Goal: Information Seeking & Learning: Check status

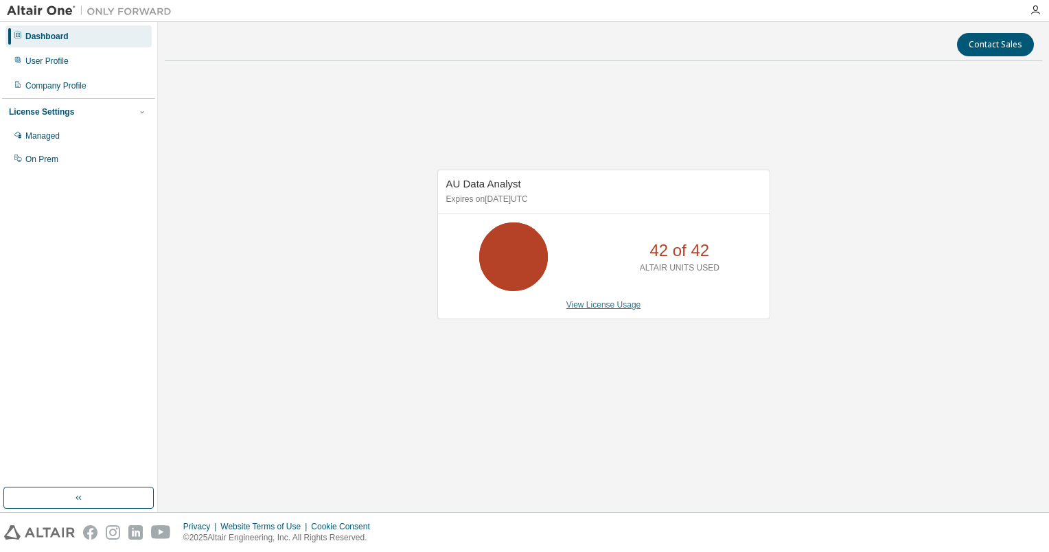
click at [614, 308] on link "View License Usage" at bounding box center [603, 305] width 75 height 10
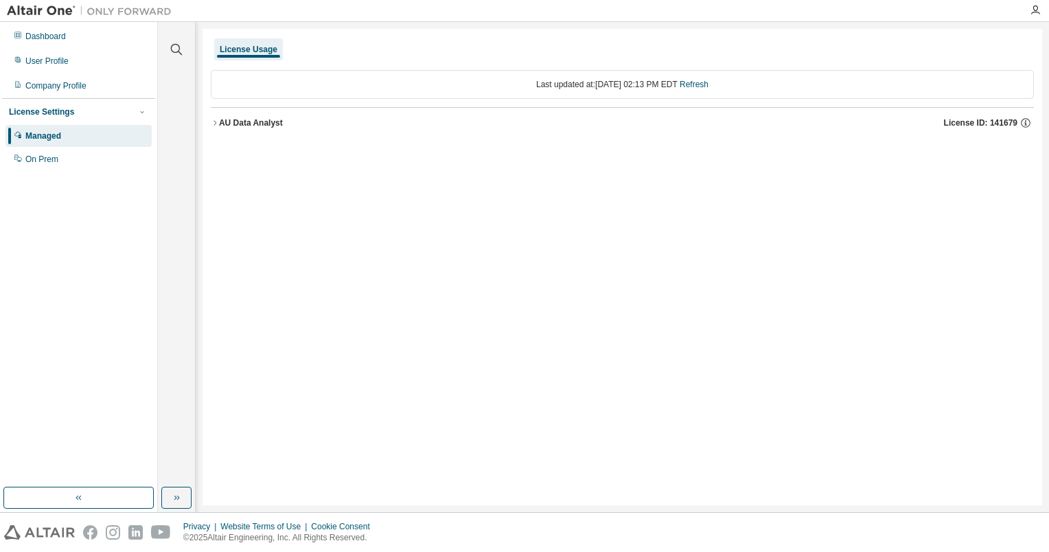
click at [252, 51] on div "License Usage" at bounding box center [249, 49] width 58 height 11
click at [249, 51] on div "License Usage" at bounding box center [249, 49] width 58 height 11
click at [709, 89] on link "Refresh" at bounding box center [694, 85] width 29 height 10
click at [250, 128] on div "AU Data Analyst License ID: 141679" at bounding box center [626, 123] width 815 height 12
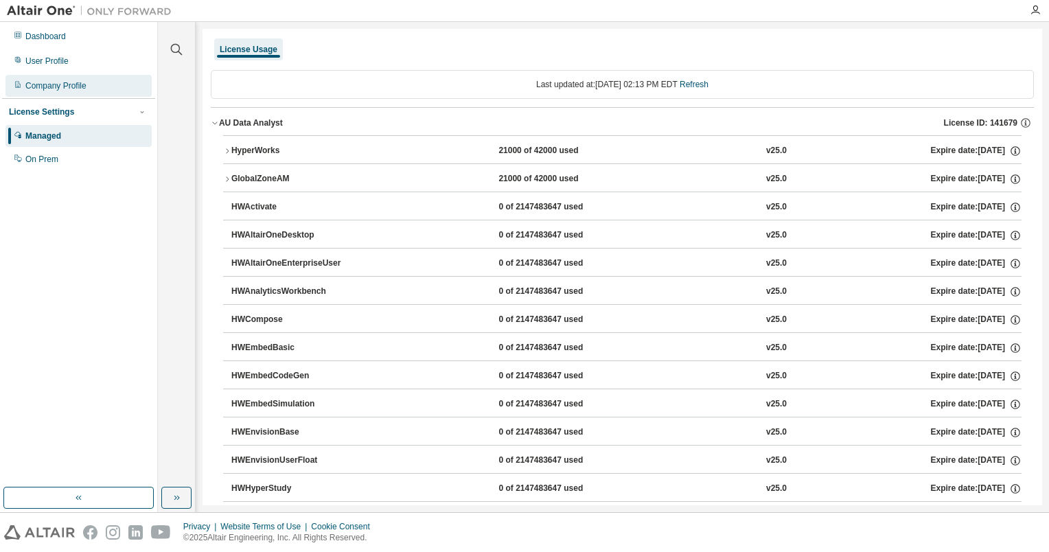
click at [47, 85] on div "Company Profile" at bounding box center [55, 85] width 61 height 11
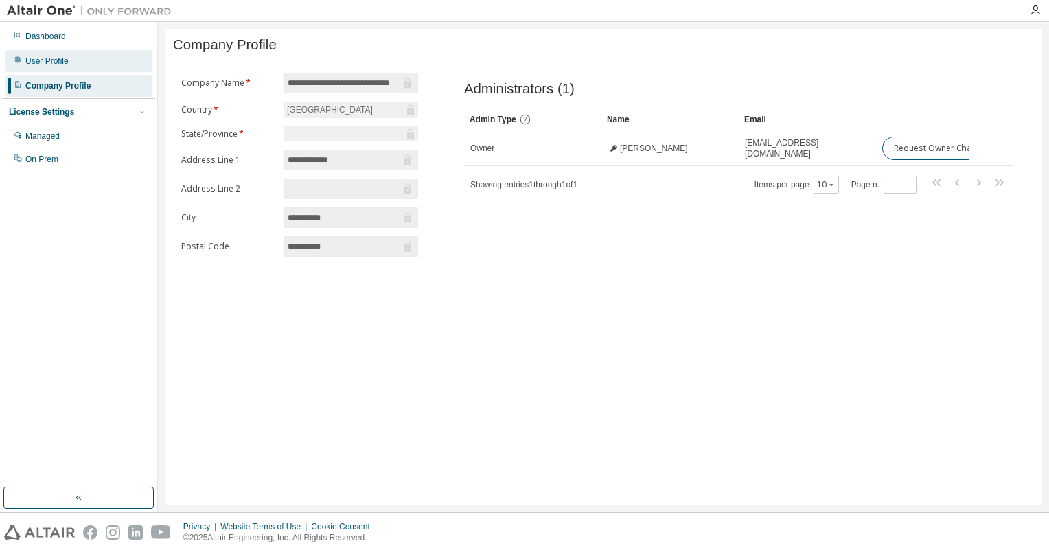
click at [55, 66] on div "User Profile" at bounding box center [46, 61] width 43 height 11
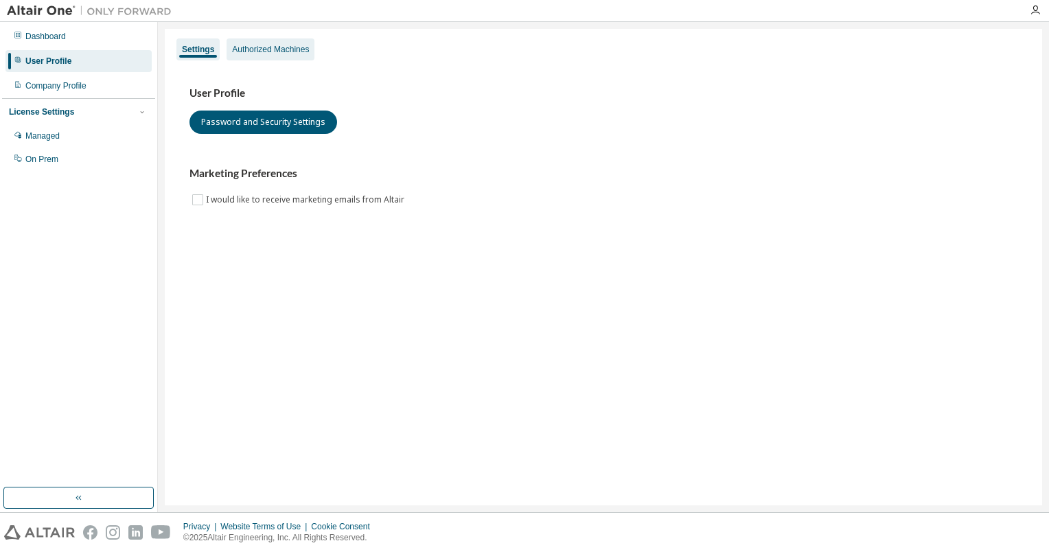
click at [269, 47] on div "Authorized Machines" at bounding box center [270, 49] width 77 height 11
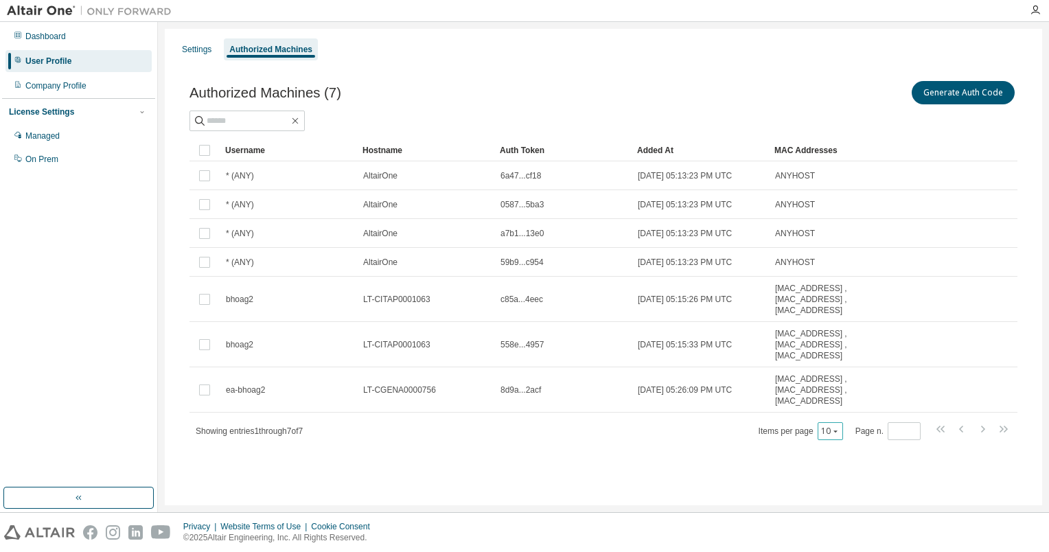
click at [838, 432] on icon "button" at bounding box center [835, 431] width 8 height 8
click at [841, 514] on div "100" at bounding box center [872, 515] width 110 height 16
click at [62, 136] on div "Managed" at bounding box center [78, 136] width 146 height 22
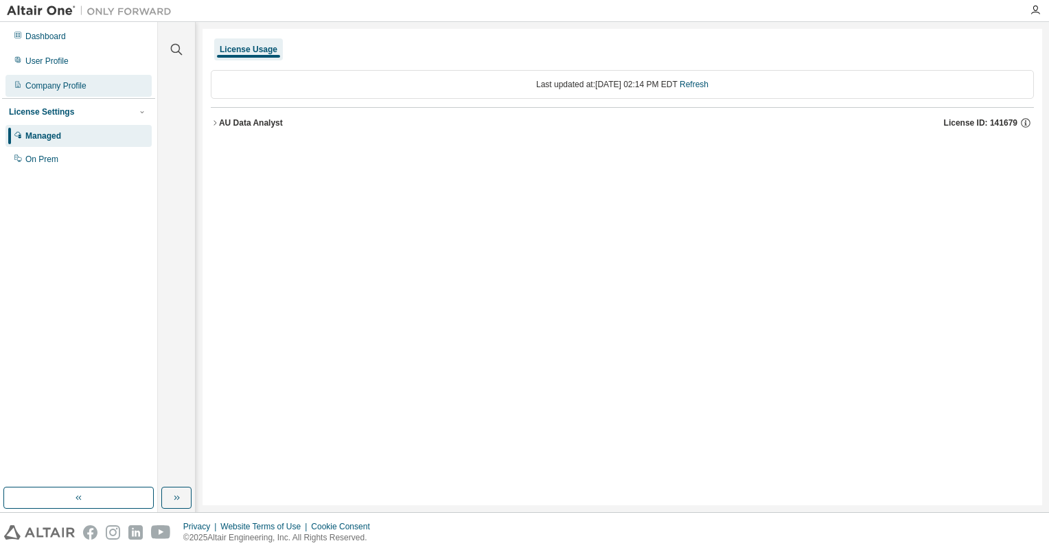
click at [47, 86] on div "Company Profile" at bounding box center [55, 85] width 61 height 11
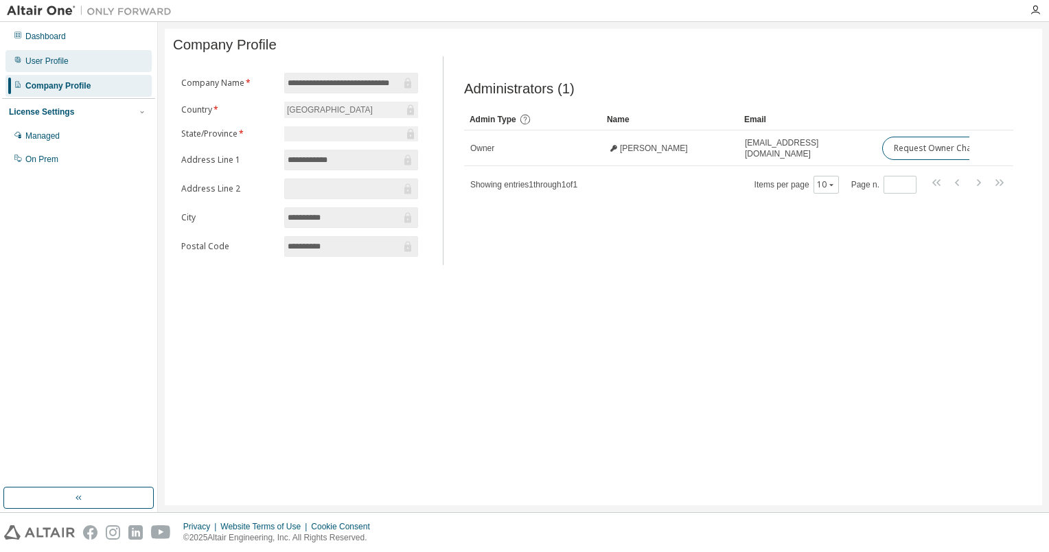
click at [55, 62] on div "User Profile" at bounding box center [46, 61] width 43 height 11
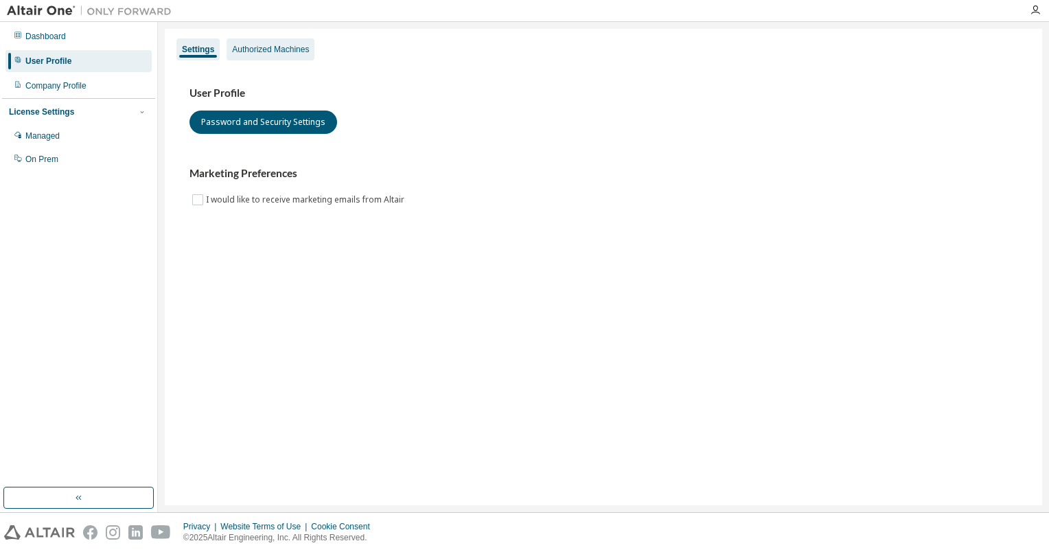
click at [260, 49] on div "Authorized Machines" at bounding box center [270, 49] width 77 height 11
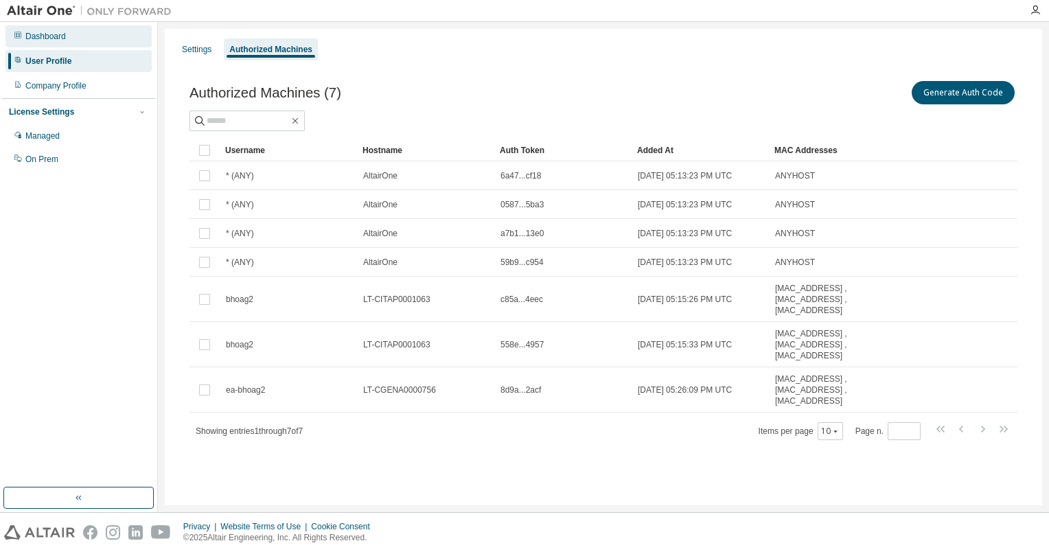
click at [64, 40] on div "Dashboard" at bounding box center [45, 36] width 41 height 11
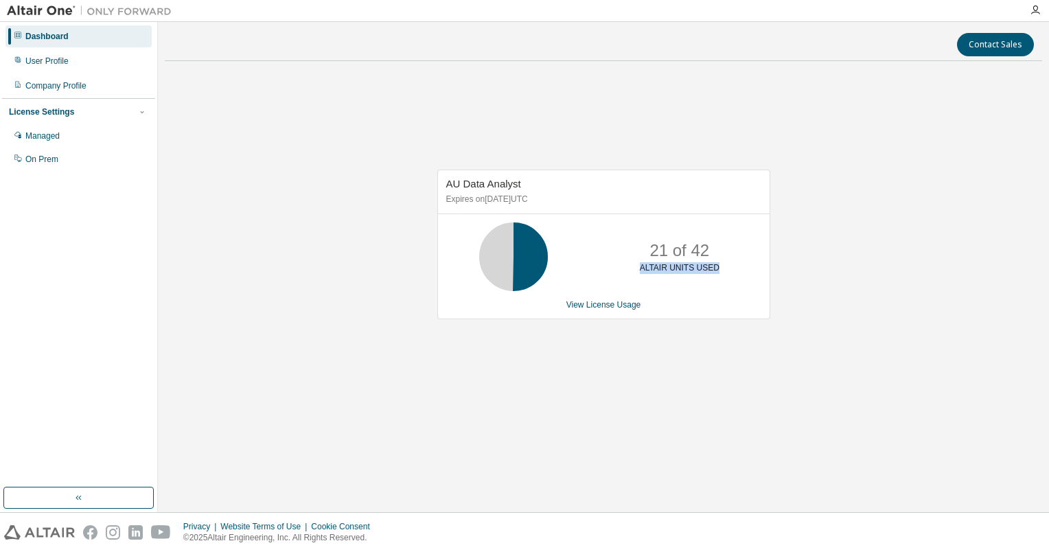
drag, startPoint x: 703, startPoint y: 266, endPoint x: 643, endPoint y: 267, distance: 60.4
click at [643, 267] on div "21 of 42 ALTAIR UNITS USED" at bounding box center [680, 256] width 110 height 69
click at [611, 308] on link "View License Usage" at bounding box center [603, 305] width 75 height 10
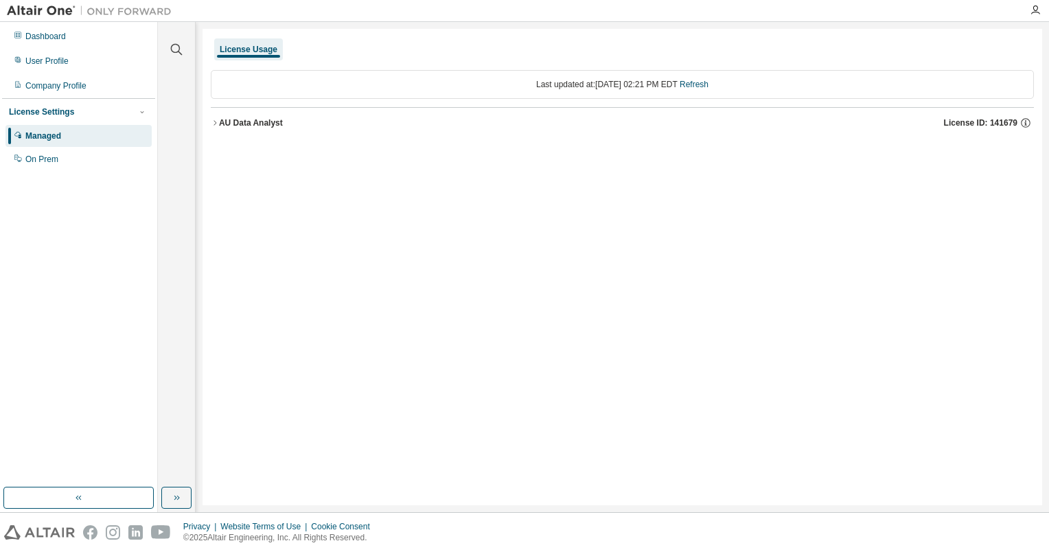
click at [218, 122] on icon "button" at bounding box center [215, 123] width 8 height 8
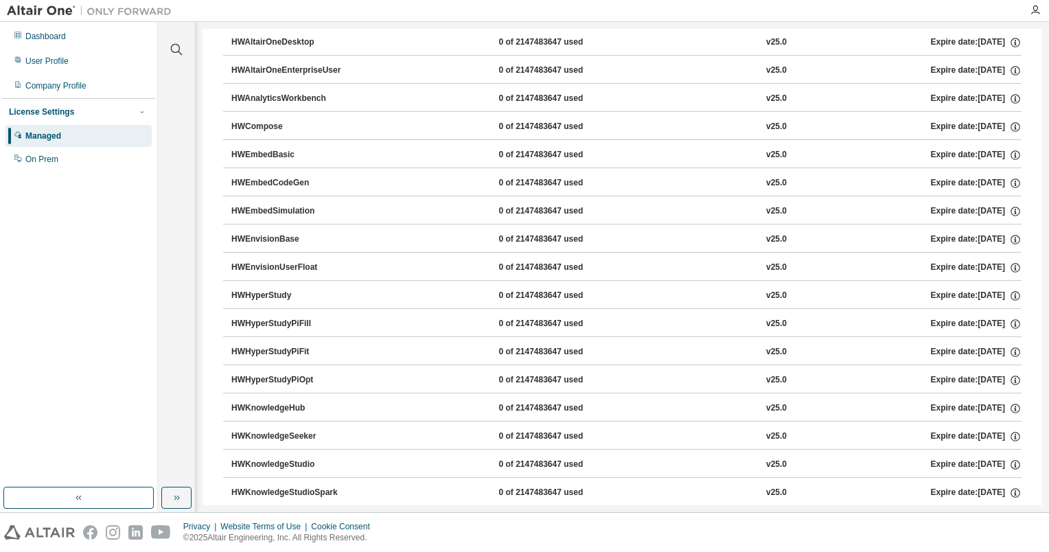
scroll to position [412, 0]
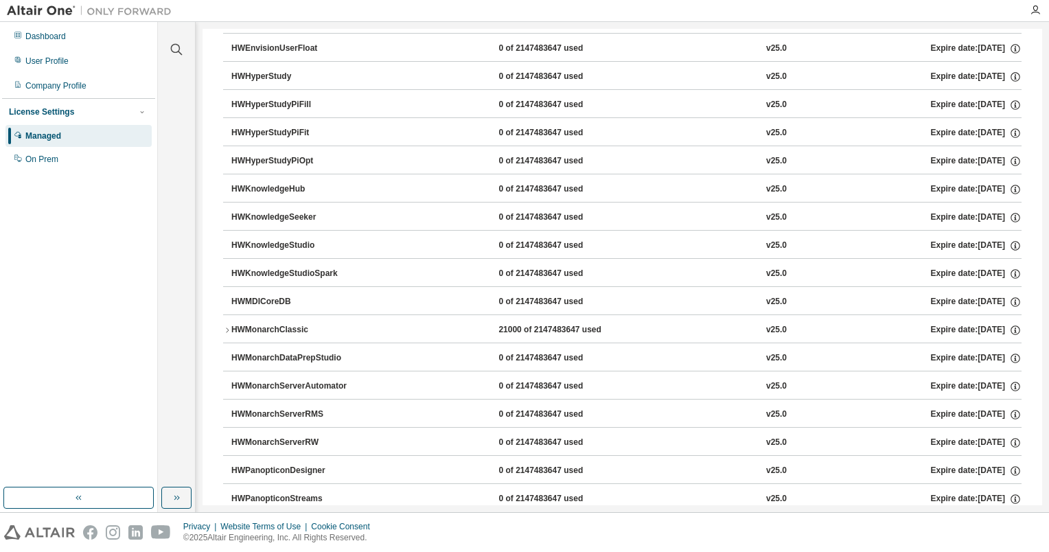
click at [228, 327] on icon "button" at bounding box center [227, 329] width 3 height 5
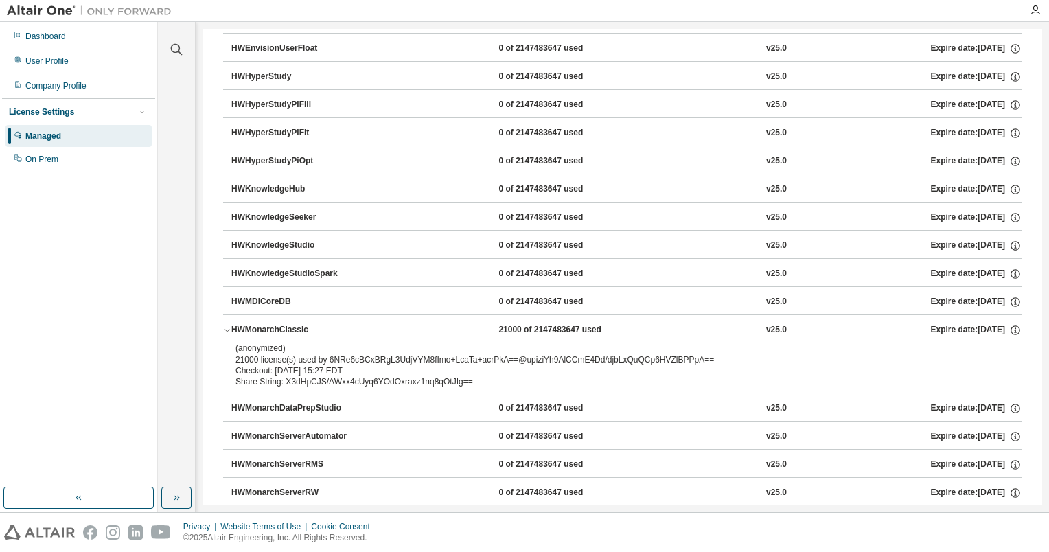
click at [228, 327] on icon "button" at bounding box center [227, 330] width 8 height 8
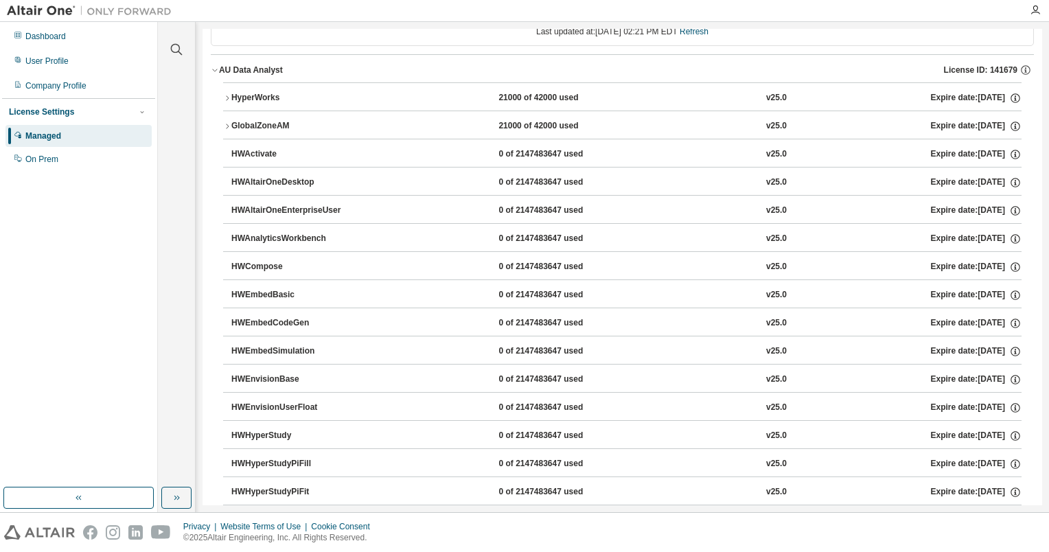
scroll to position [0, 0]
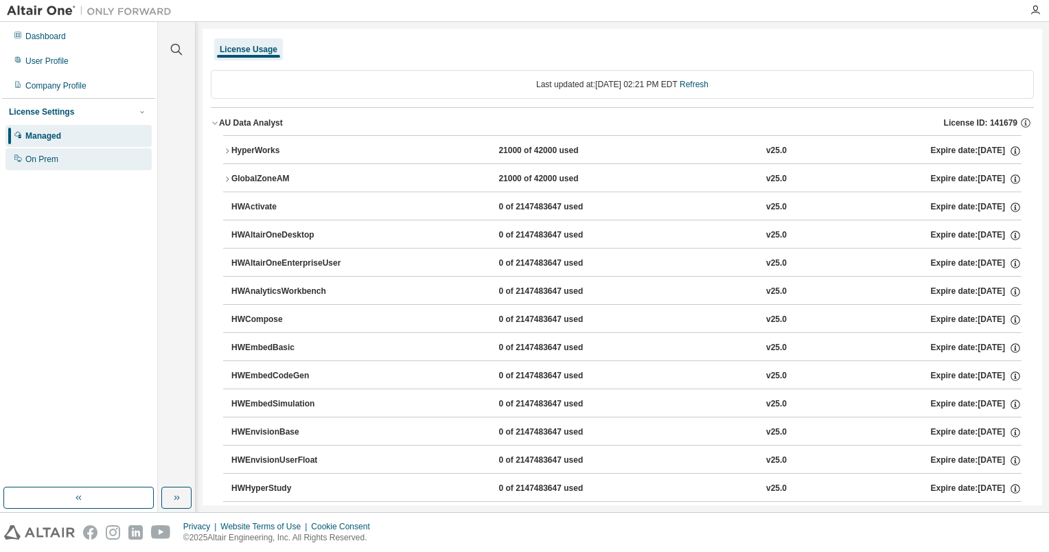
click at [52, 157] on div "On Prem" at bounding box center [41, 159] width 33 height 11
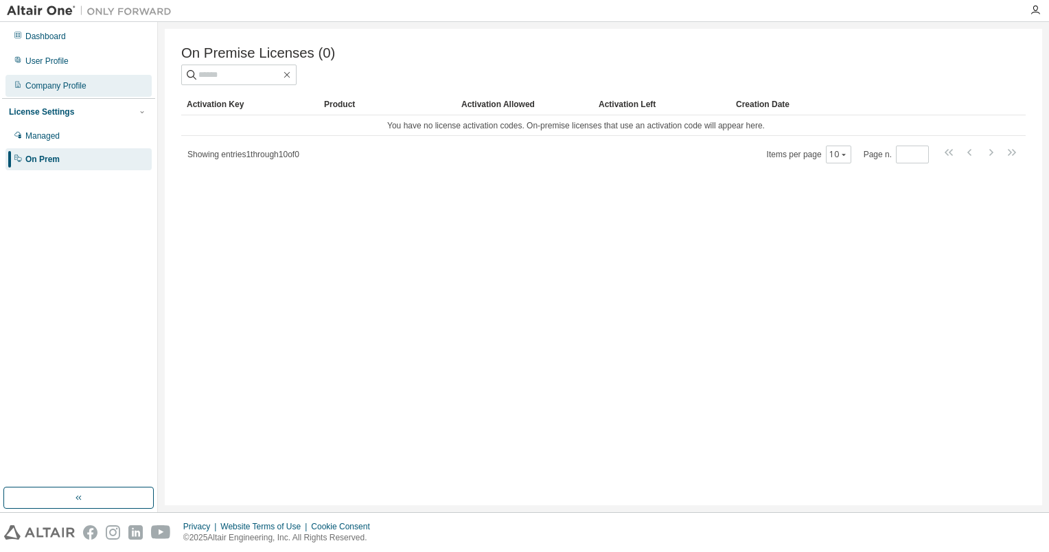
click at [66, 88] on div "Company Profile" at bounding box center [55, 85] width 61 height 11
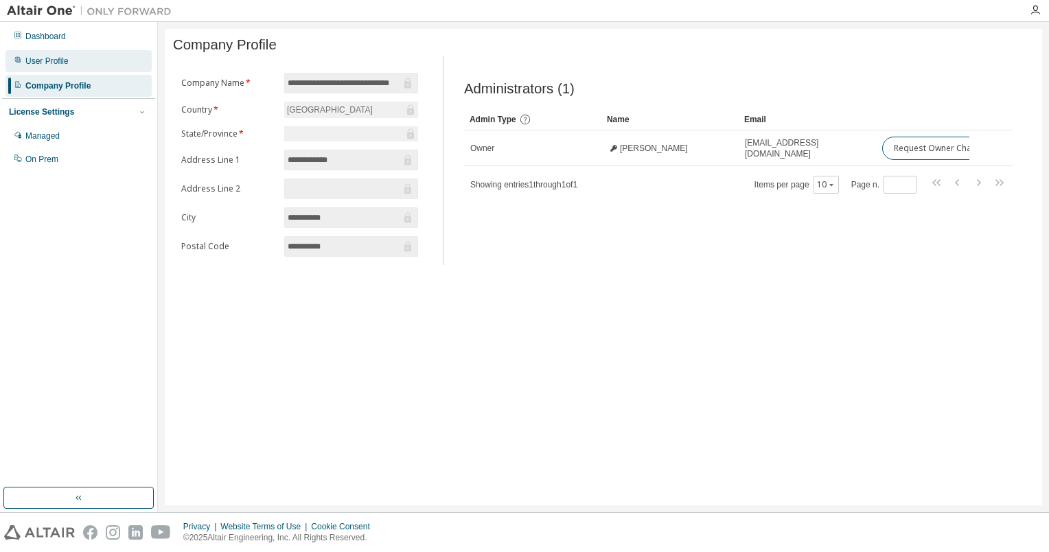
click at [44, 66] on div "User Profile" at bounding box center [46, 61] width 43 height 11
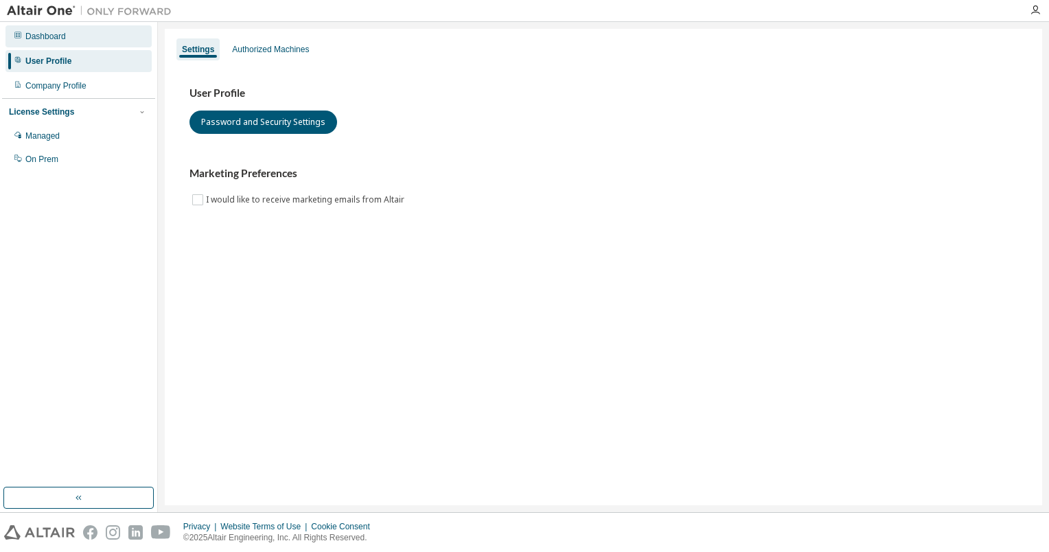
click at [56, 41] on div "Dashboard" at bounding box center [45, 36] width 41 height 11
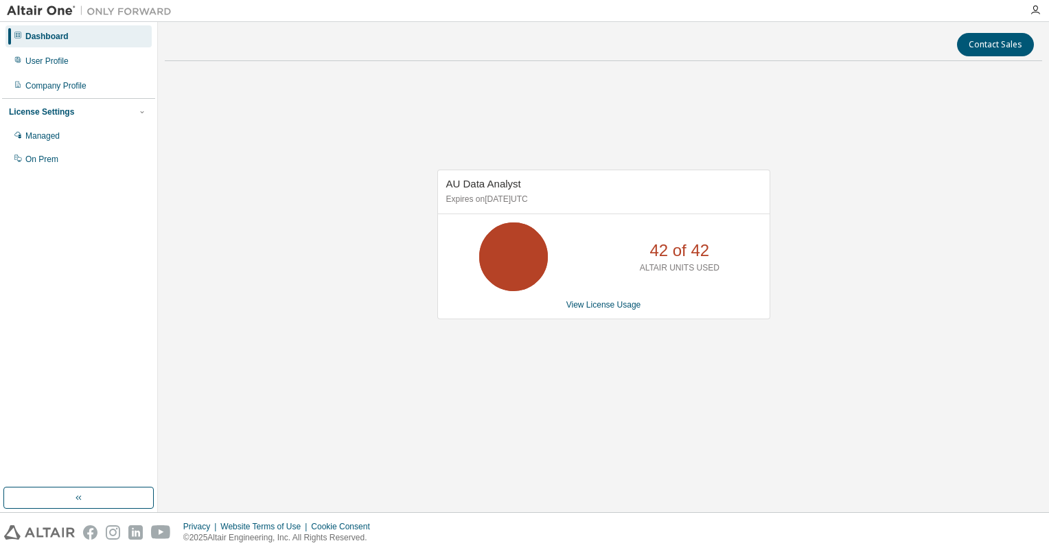
click at [673, 247] on p "42 of 42" at bounding box center [679, 250] width 60 height 23
click at [581, 308] on link "View License Usage" at bounding box center [603, 305] width 75 height 10
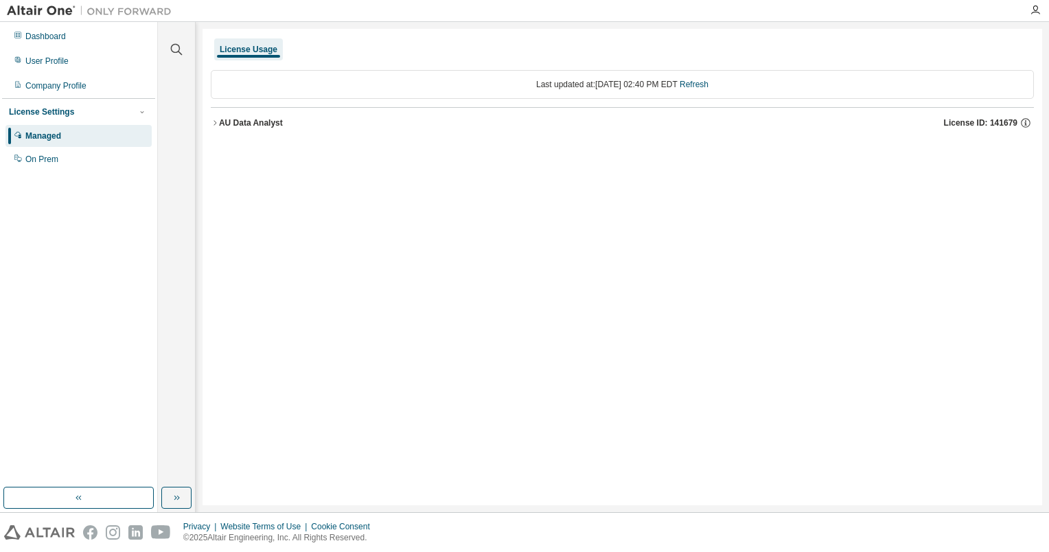
click at [220, 123] on div "AU Data Analyst" at bounding box center [251, 122] width 64 height 11
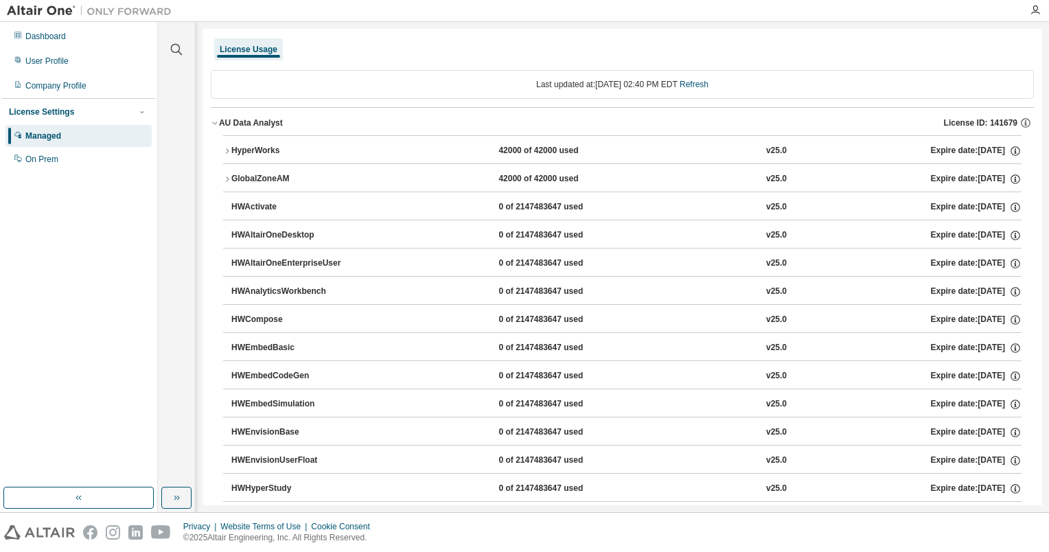
click at [225, 150] on icon "button" at bounding box center [227, 151] width 8 height 8
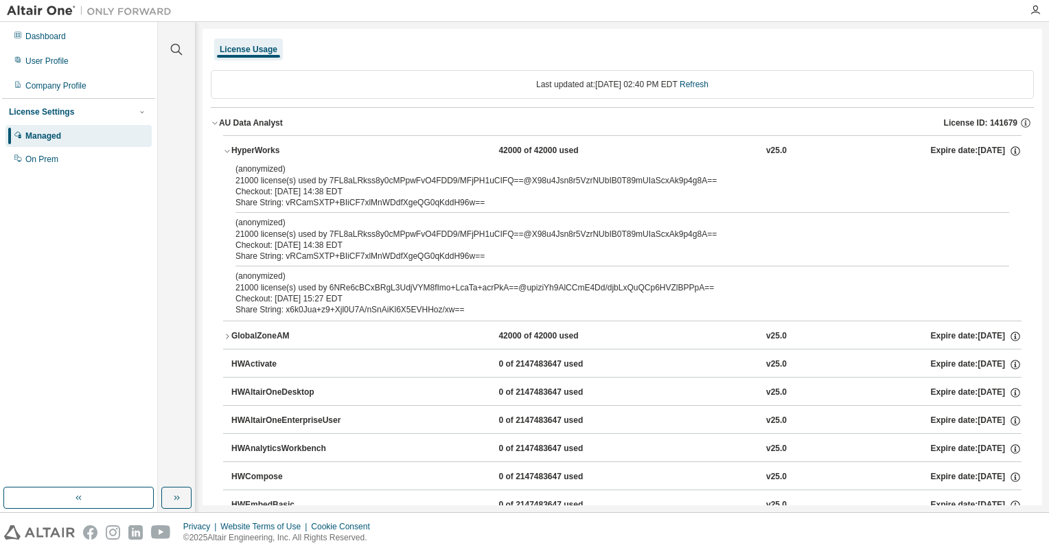
click at [231, 335] on div "GlobalZoneAM" at bounding box center [293, 336] width 124 height 12
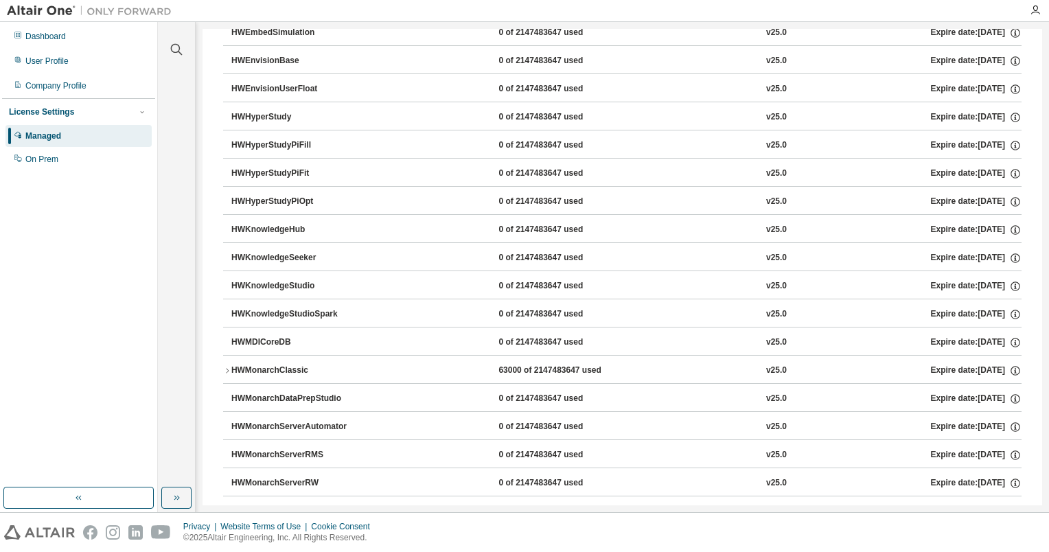
scroll to position [755, 0]
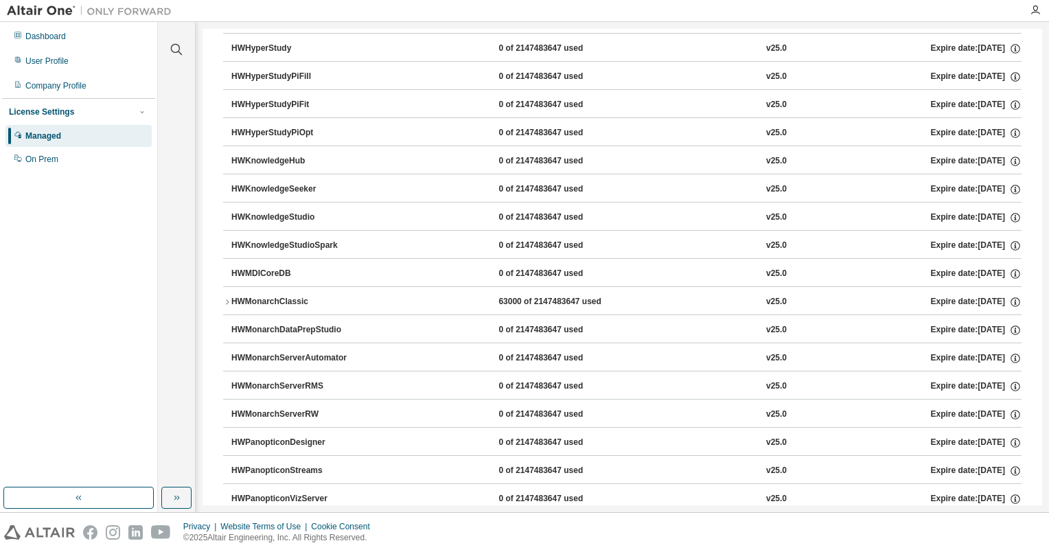
click at [229, 298] on icon "button" at bounding box center [227, 302] width 8 height 8
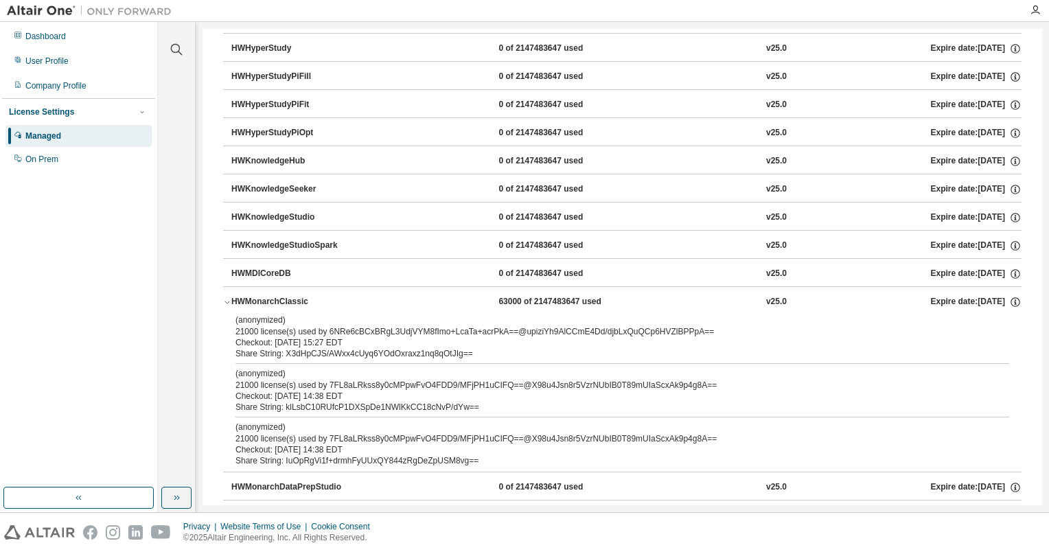
click at [34, 132] on div "Managed" at bounding box center [43, 135] width 36 height 11
click at [36, 133] on div "Managed" at bounding box center [43, 135] width 36 height 11
drag, startPoint x: 36, startPoint y: 133, endPoint x: 80, endPoint y: 136, distance: 43.3
click at [80, 136] on div "Managed" at bounding box center [78, 136] width 146 height 22
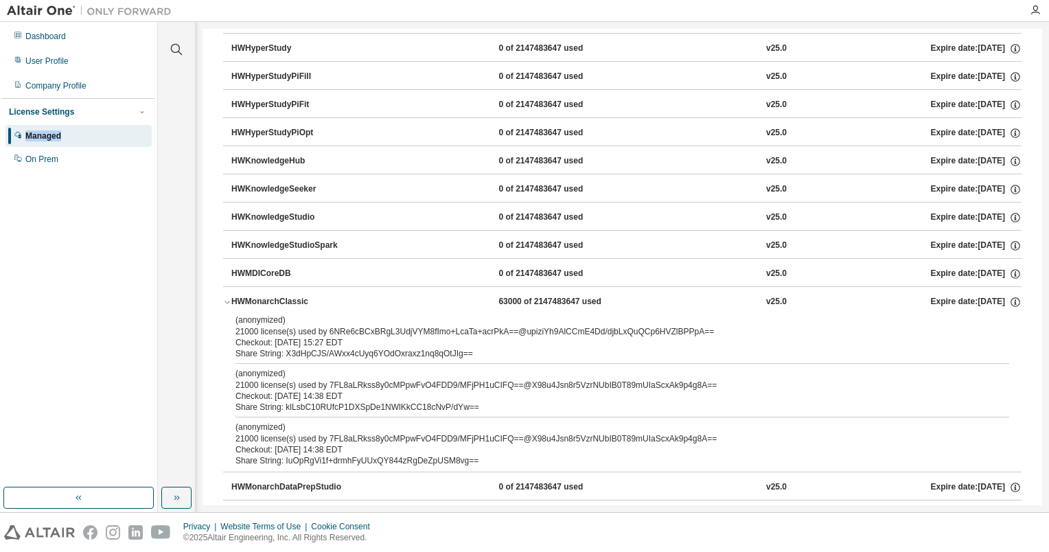
click at [71, 137] on div "Managed" at bounding box center [78, 136] width 146 height 22
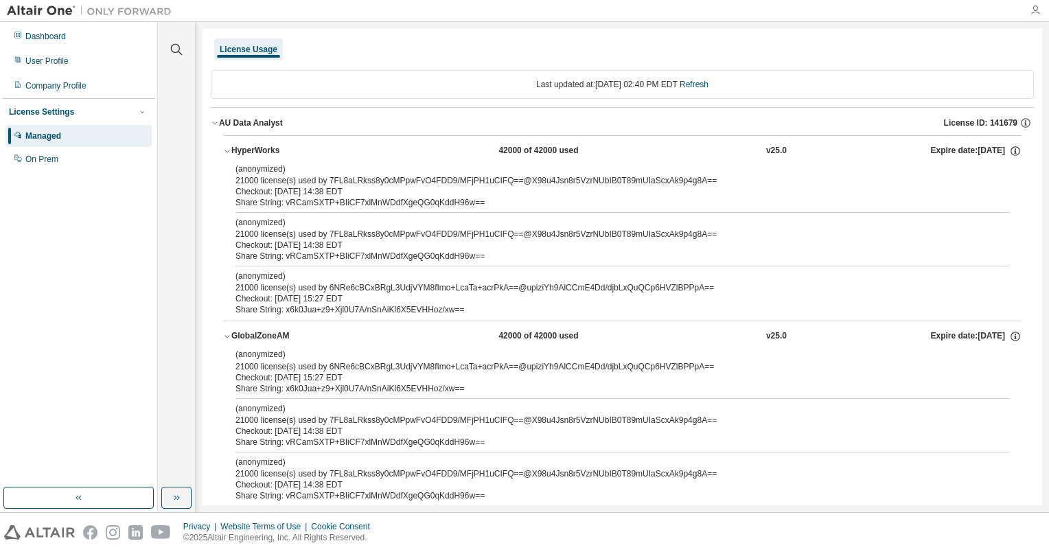
click at [1035, 13] on icon "button" at bounding box center [1035, 10] width 11 height 11
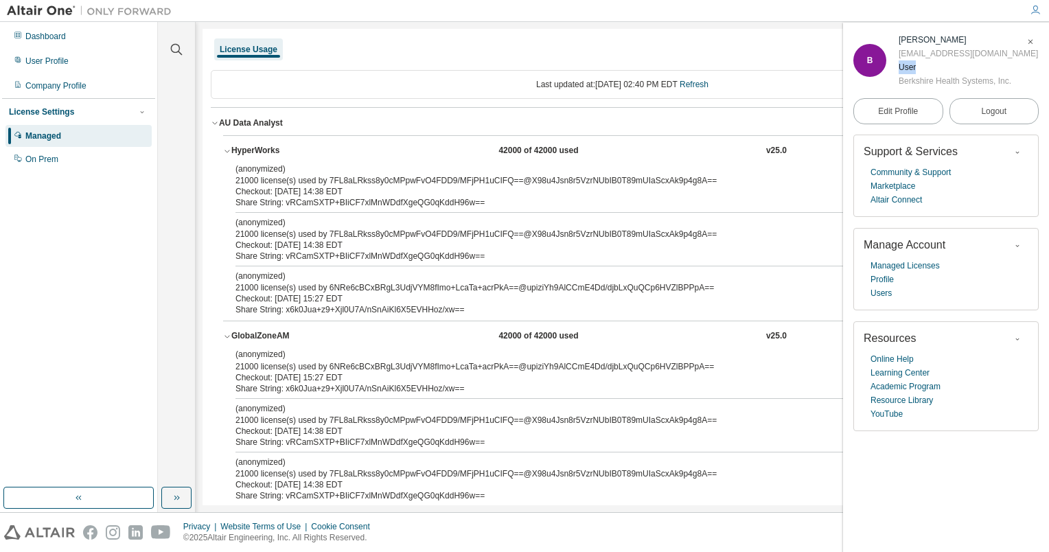
drag, startPoint x: 917, startPoint y: 66, endPoint x: 900, endPoint y: 66, distance: 17.2
click at [900, 66] on div "User" at bounding box center [968, 67] width 139 height 14
click at [897, 69] on div "B [PERSON_NAME] [EMAIL_ADDRESS][DOMAIN_NAME] User Berkshire Health Systems, Inc." at bounding box center [945, 60] width 185 height 55
click at [44, 82] on div "Company Profile" at bounding box center [55, 85] width 61 height 11
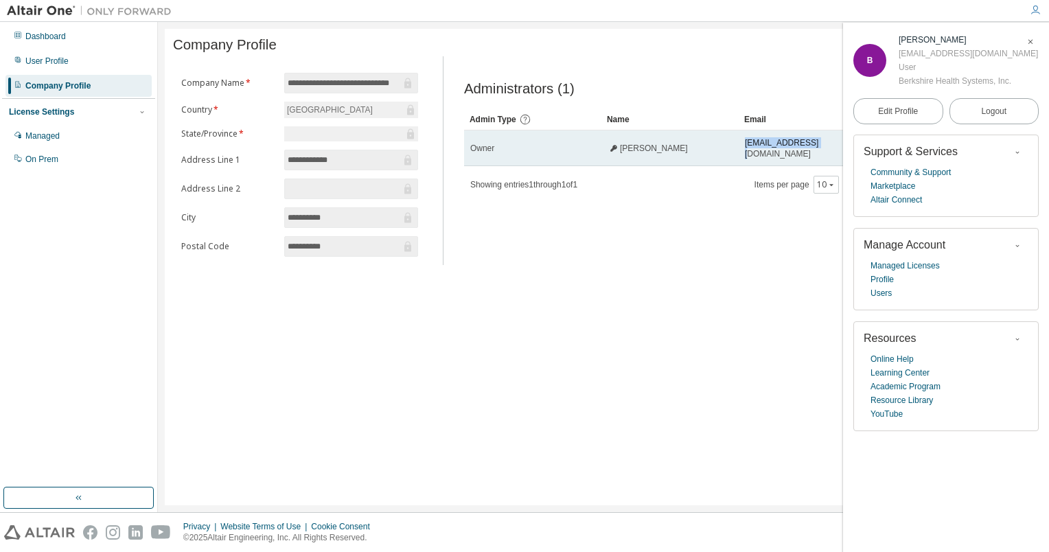
drag, startPoint x: 741, startPoint y: 156, endPoint x: 829, endPoint y: 153, distance: 87.9
click at [829, 153] on td "[EMAIL_ADDRESS][DOMAIN_NAME]" at bounding box center [807, 148] width 137 height 36
drag, startPoint x: 829, startPoint y: 153, endPoint x: 808, endPoint y: 152, distance: 20.6
copy span "[EMAIL_ADDRESS][DOMAIN_NAME]"
